Goal: Task Accomplishment & Management: Use online tool/utility

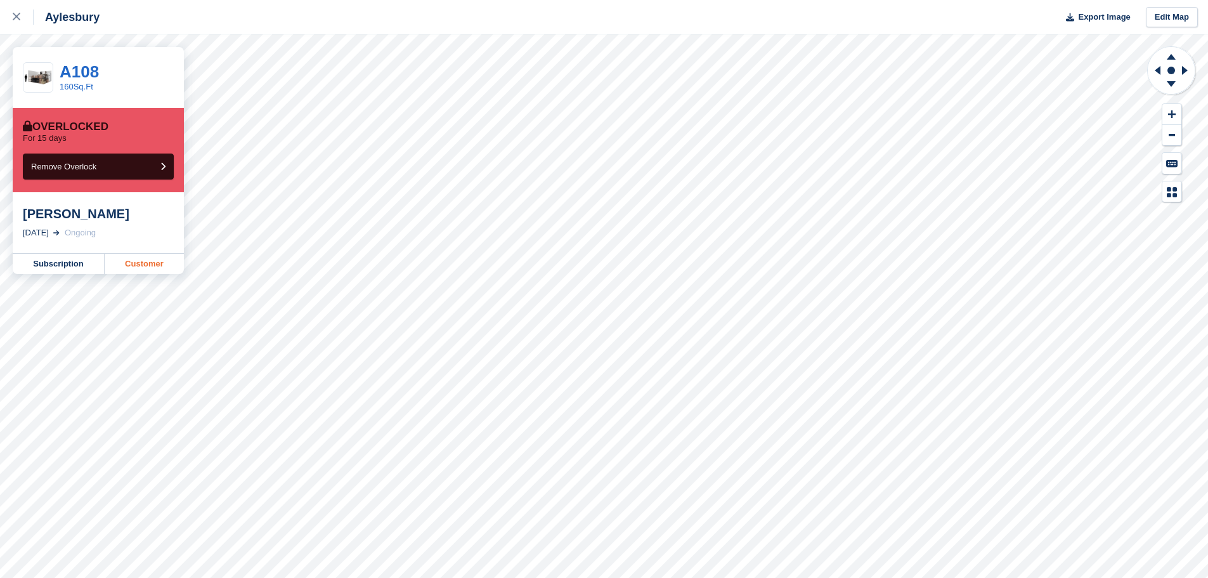
click at [120, 266] on link "Customer" at bounding box center [144, 264] width 79 height 20
click at [136, 266] on link "Customer" at bounding box center [144, 264] width 79 height 20
click at [121, 263] on link "Customer" at bounding box center [144, 264] width 79 height 20
click at [152, 266] on link "Customer" at bounding box center [144, 264] width 79 height 20
click at [154, 262] on link "Customer" at bounding box center [144, 264] width 79 height 20
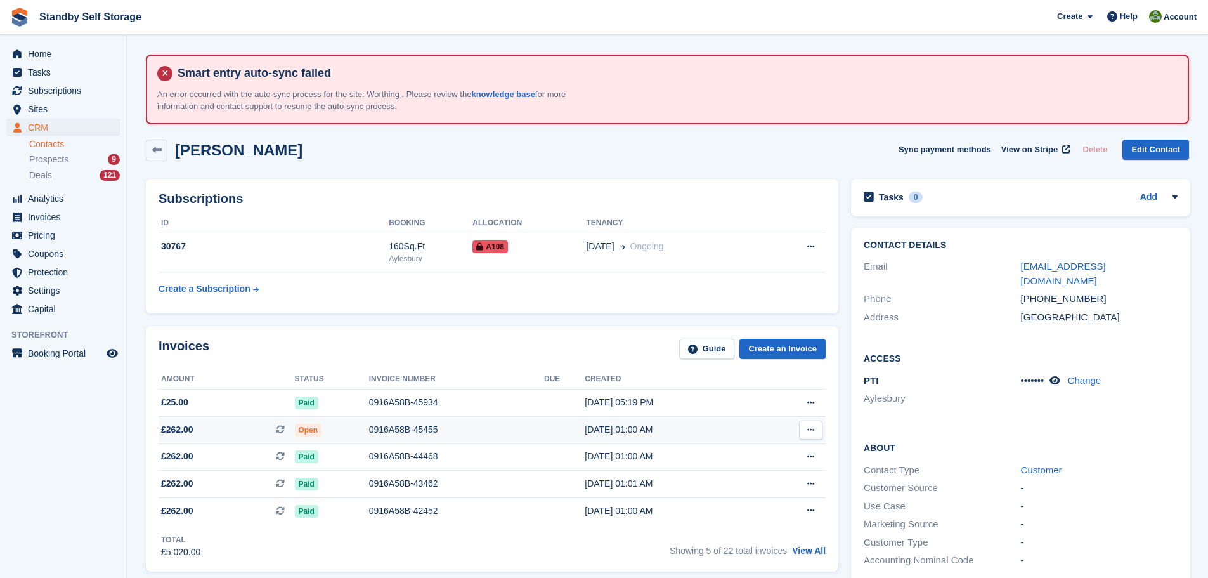
click at [396, 428] on div "0916A58B-45455" at bounding box center [456, 429] width 175 height 13
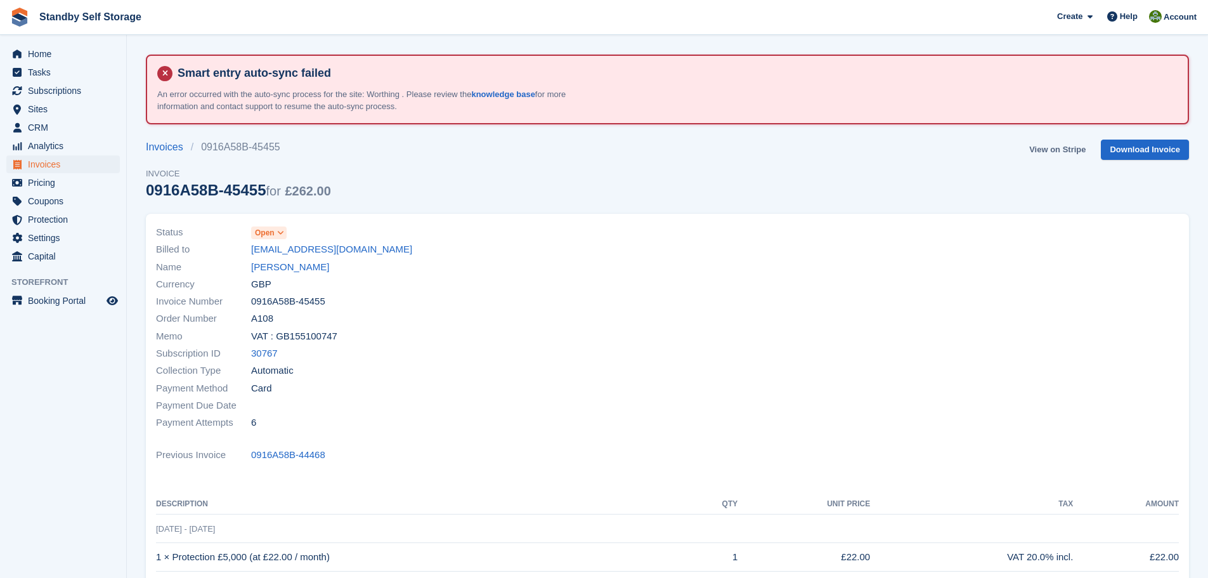
click at [1068, 146] on link "View on Stripe" at bounding box center [1057, 150] width 67 height 21
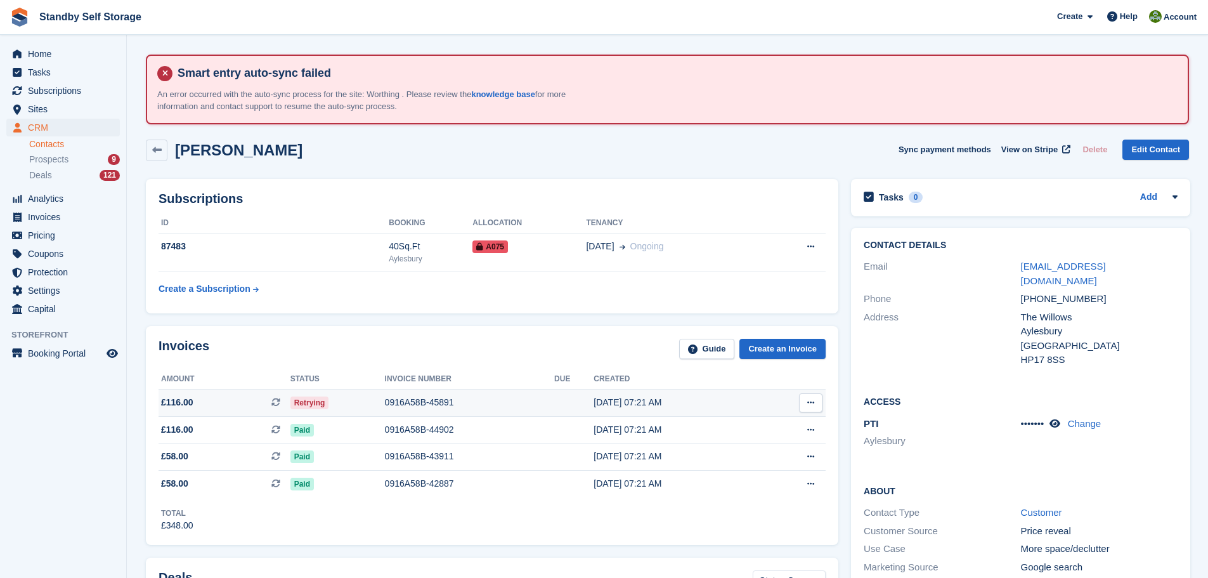
click at [402, 404] on div "0916A58B-45891" at bounding box center [470, 402] width 170 height 13
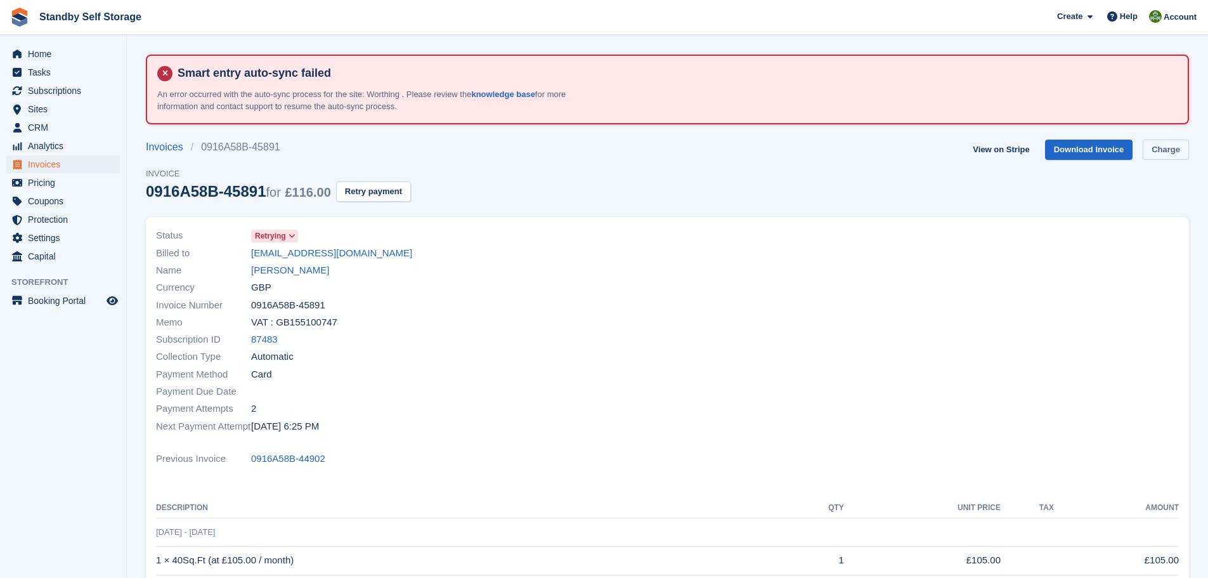
click at [1162, 146] on link "Charge" at bounding box center [1166, 150] width 46 height 21
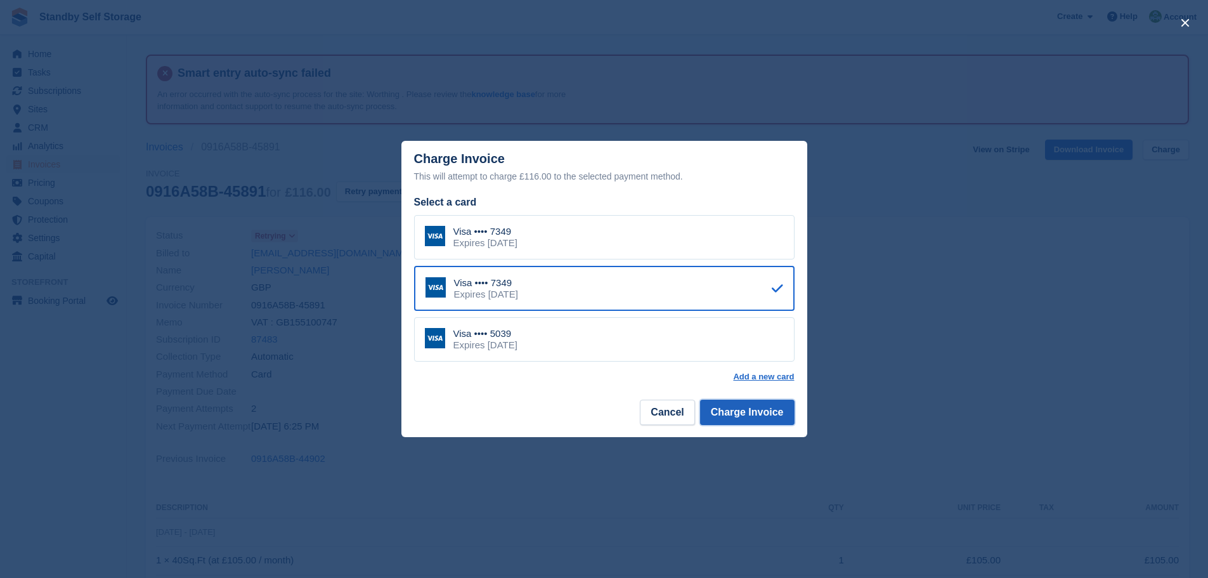
click at [754, 410] on button "Charge Invoice" at bounding box center [747, 411] width 94 height 25
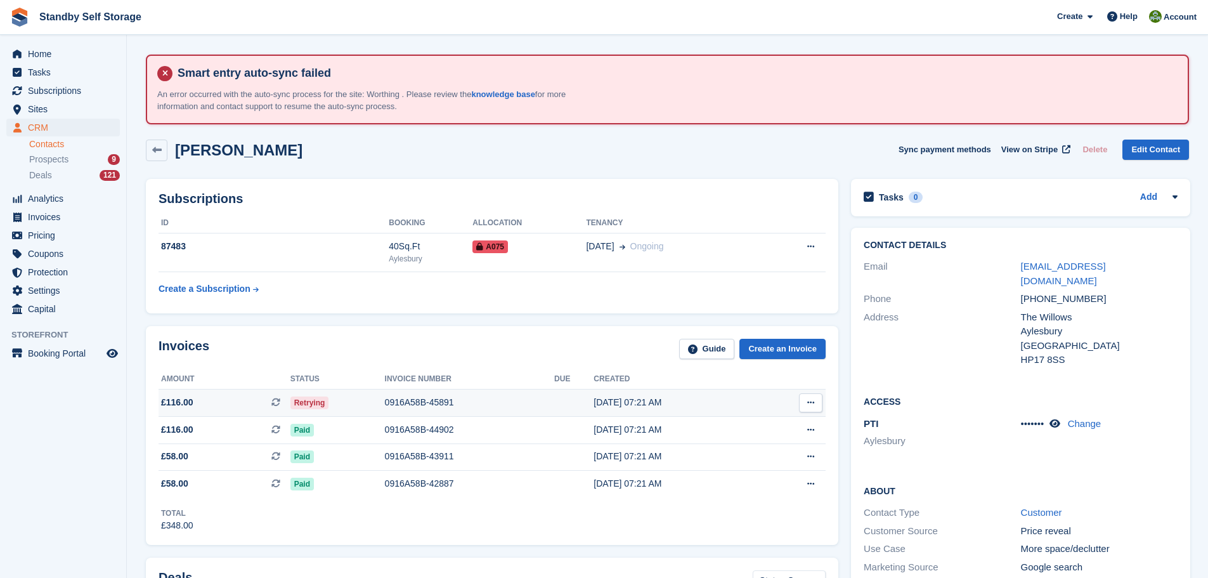
click at [417, 404] on div "0916A58B-45891" at bounding box center [470, 402] width 170 height 13
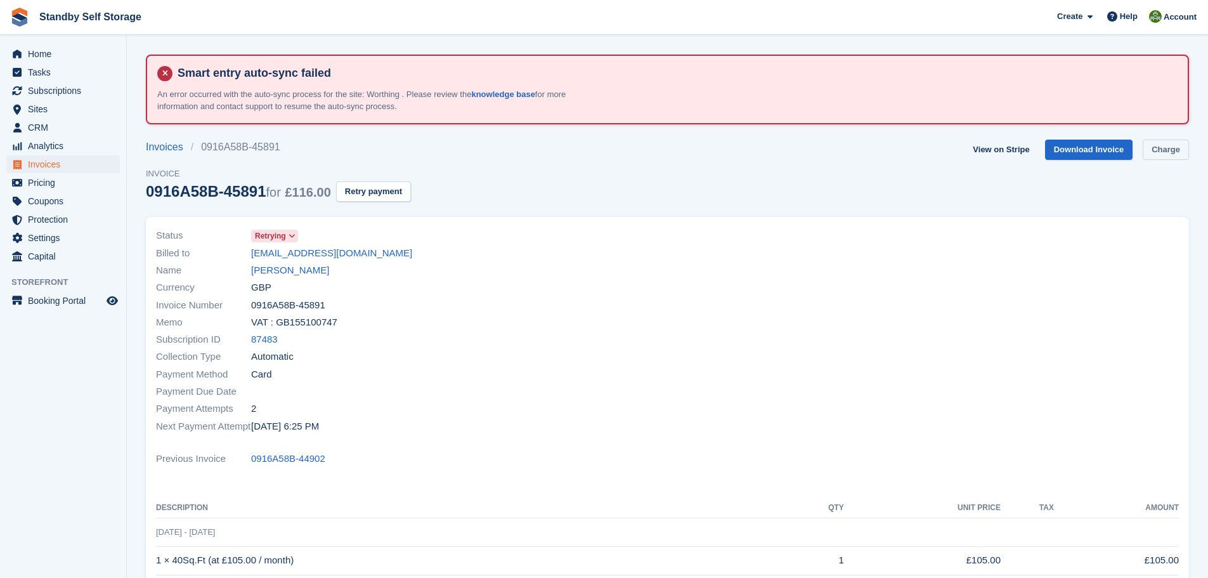
click at [1153, 148] on link "Charge" at bounding box center [1166, 150] width 46 height 21
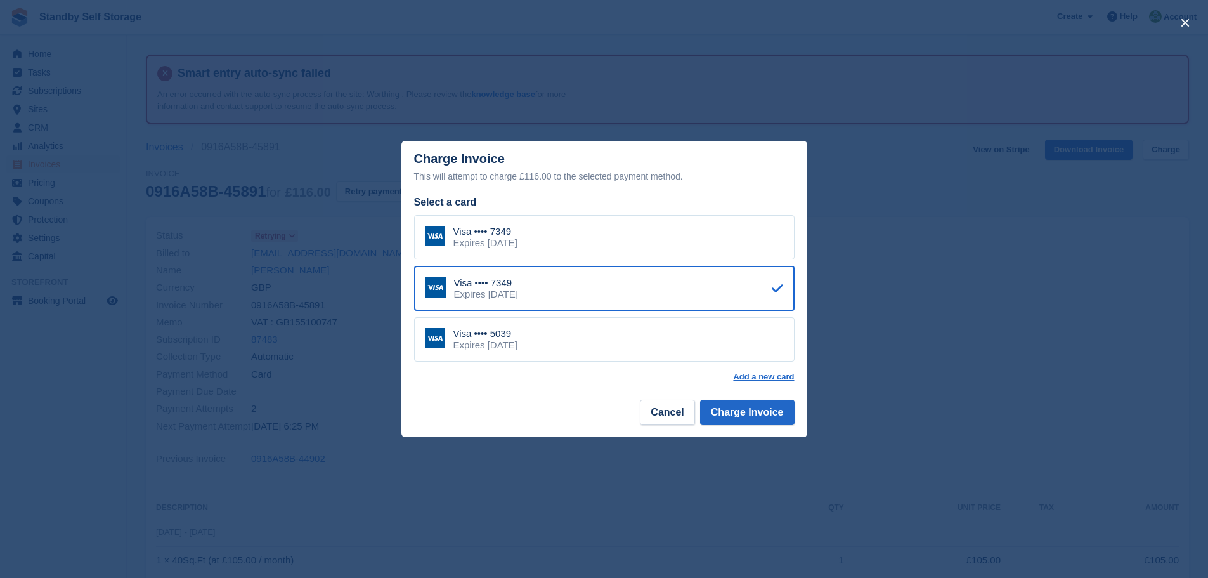
click at [633, 344] on div "Visa •••• 5039 Expires November 2027" at bounding box center [604, 339] width 380 height 44
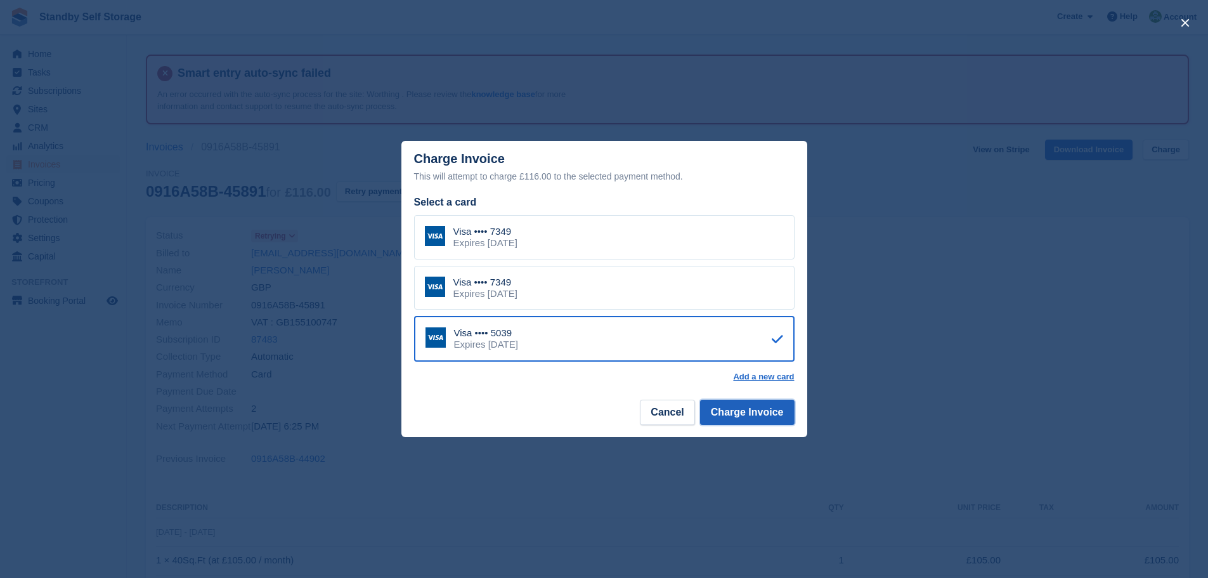
click at [745, 416] on button "Charge Invoice" at bounding box center [747, 411] width 94 height 25
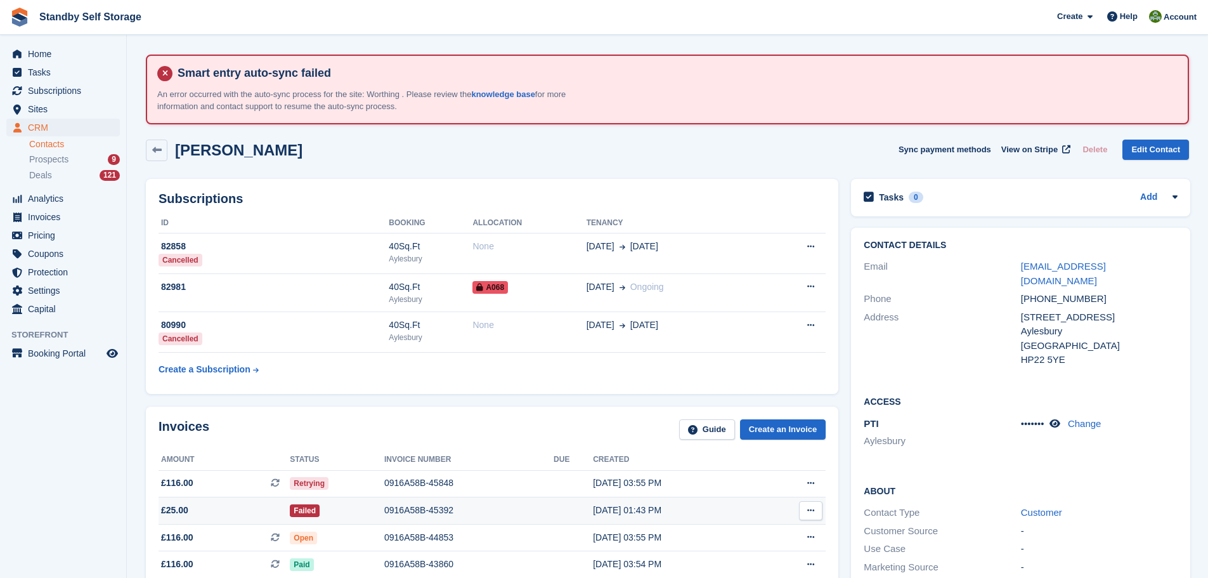
click at [412, 507] on div "0916A58B-45392" at bounding box center [468, 509] width 169 height 13
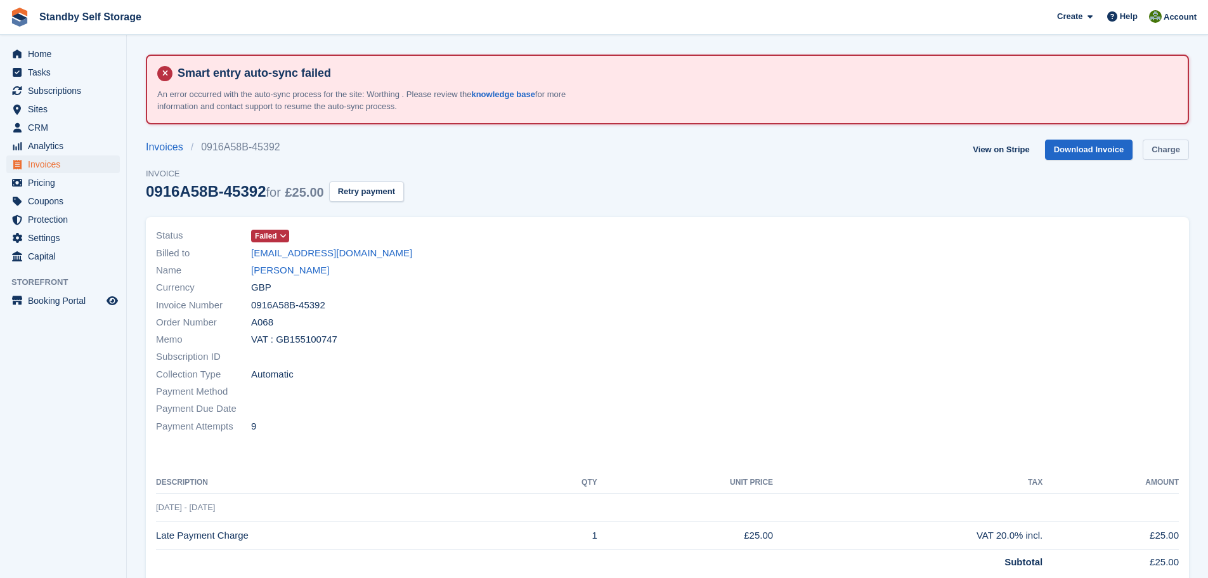
click at [1167, 145] on link "Charge" at bounding box center [1166, 150] width 46 height 21
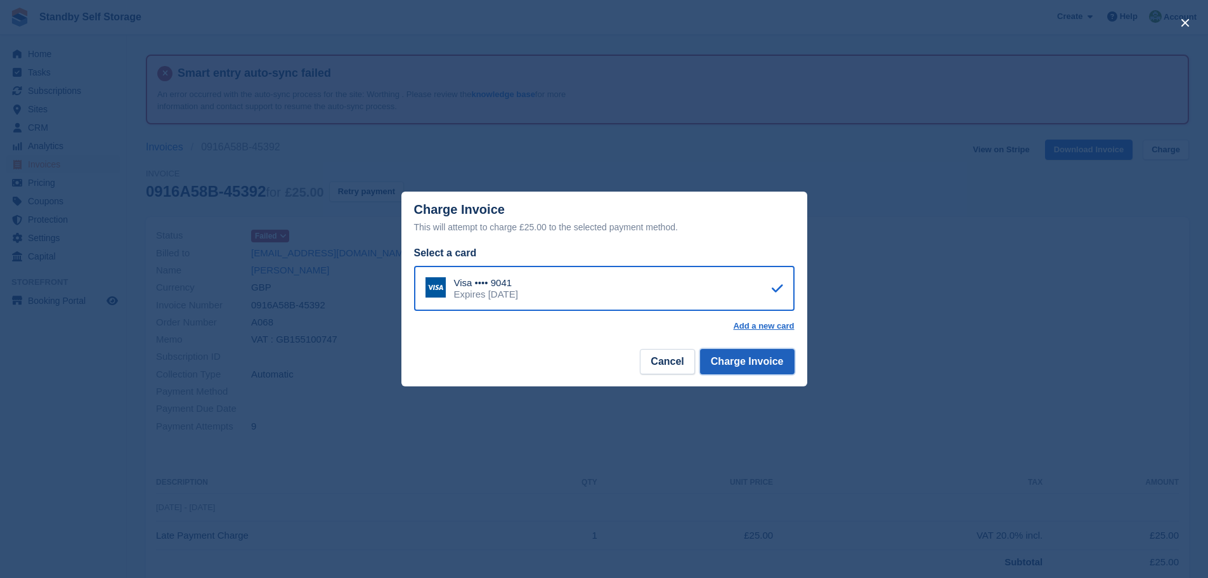
click at [736, 360] on button "Charge Invoice" at bounding box center [747, 361] width 94 height 25
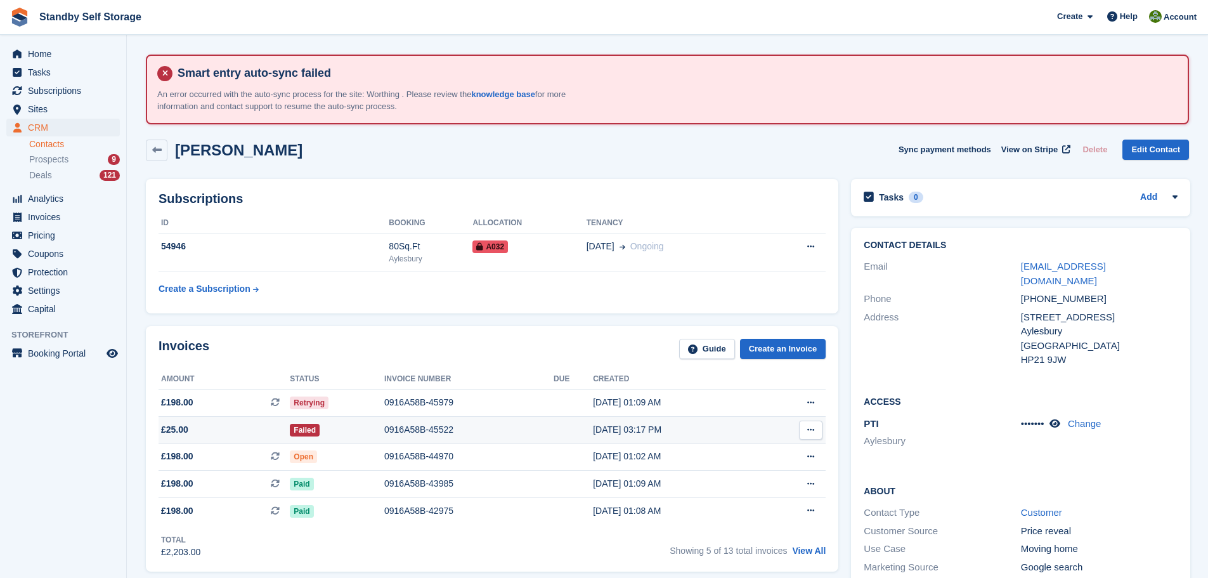
click at [413, 428] on div "0916A58B-45522" at bounding box center [468, 429] width 169 height 13
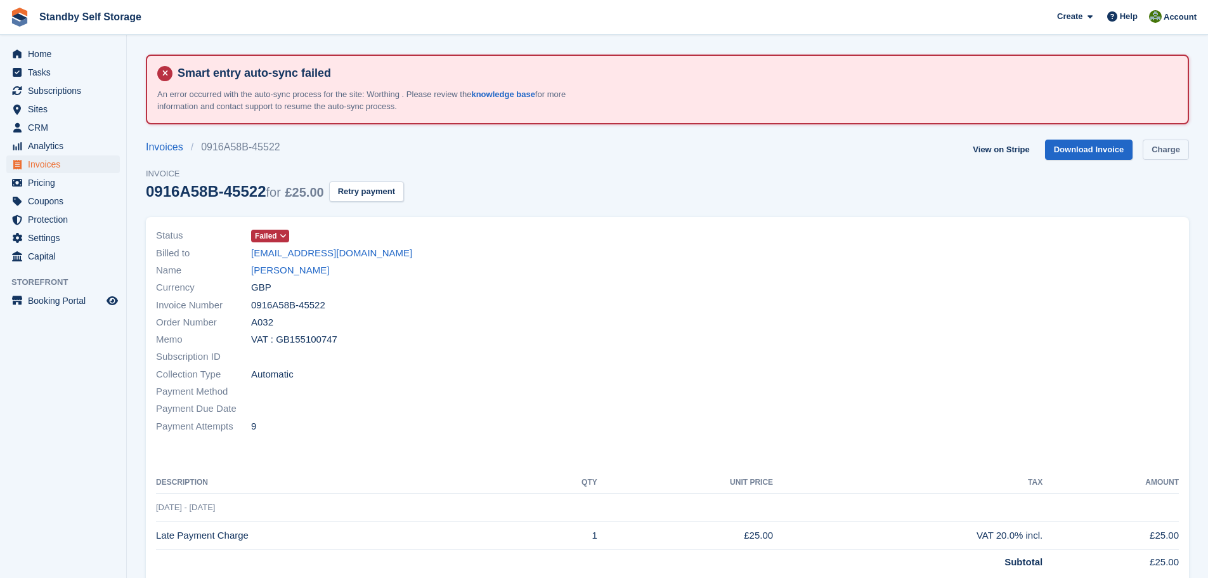
click at [1162, 149] on link "Charge" at bounding box center [1166, 150] width 46 height 21
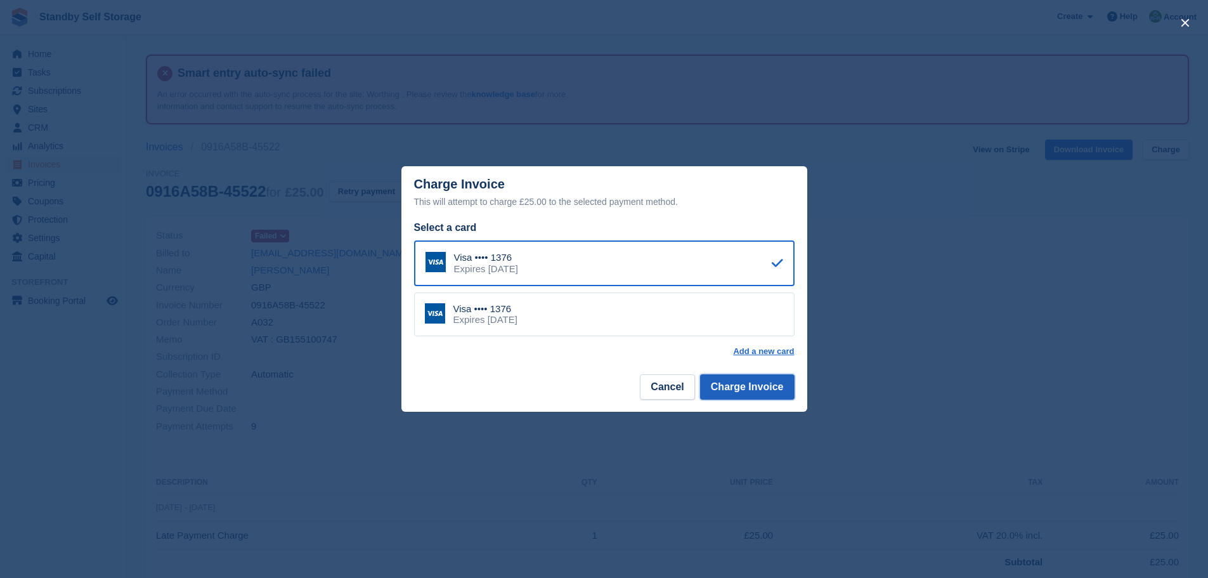
click at [757, 387] on button "Charge Invoice" at bounding box center [747, 386] width 94 height 25
